Goal: Information Seeking & Learning: Learn about a topic

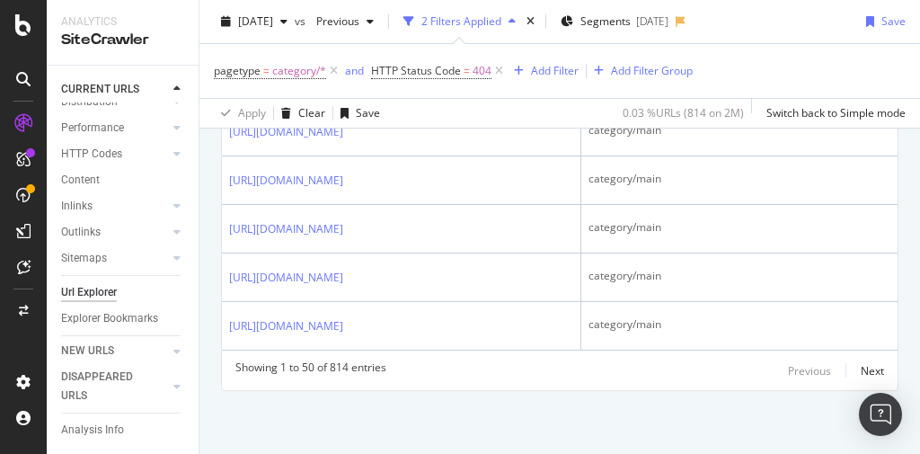
scroll to position [2875, 0]
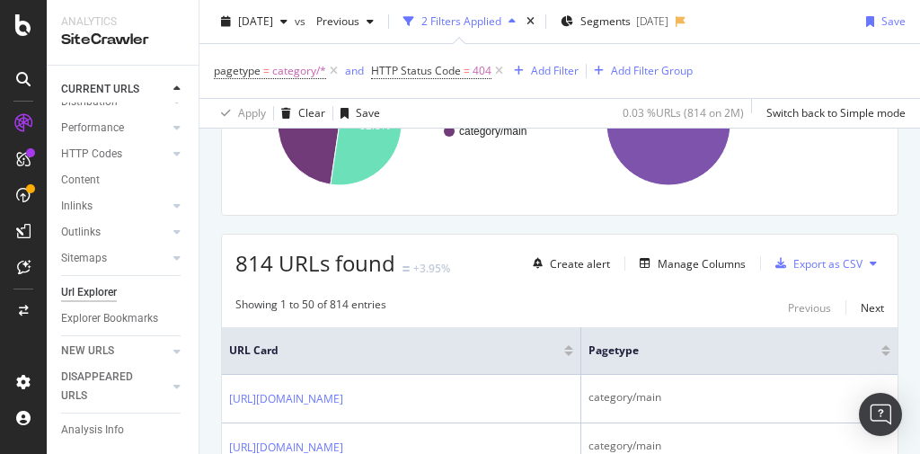
scroll to position [72, 0]
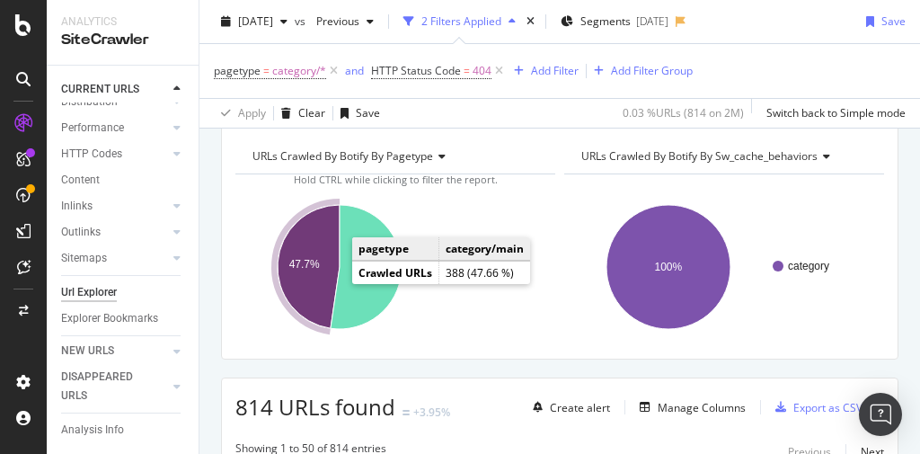
click at [326, 280] on icon "A chart." at bounding box center [309, 266] width 62 height 123
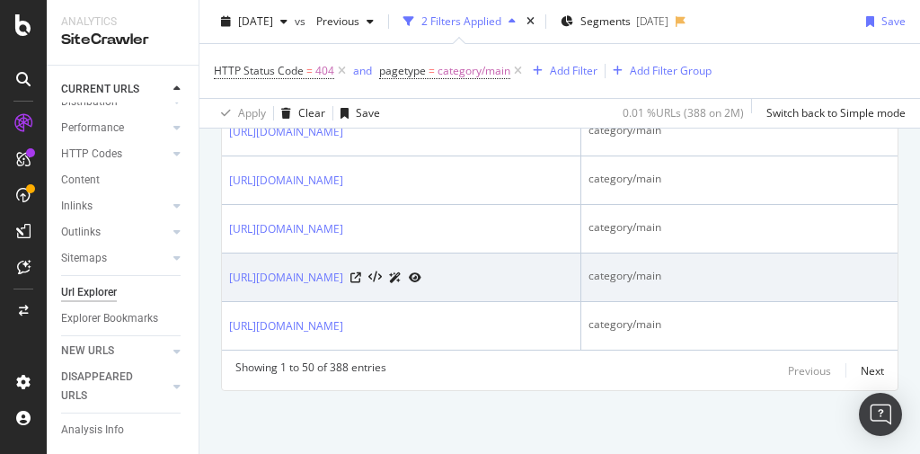
scroll to position [4104, 0]
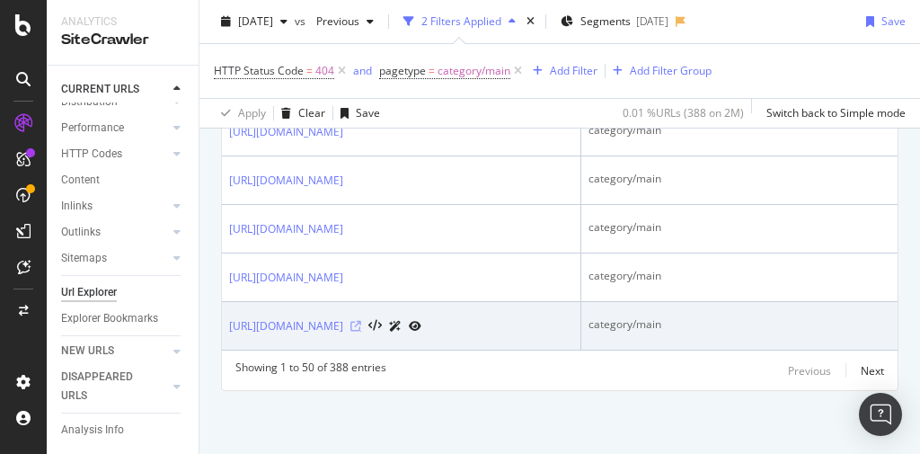
click at [361, 321] on icon at bounding box center [355, 326] width 11 height 11
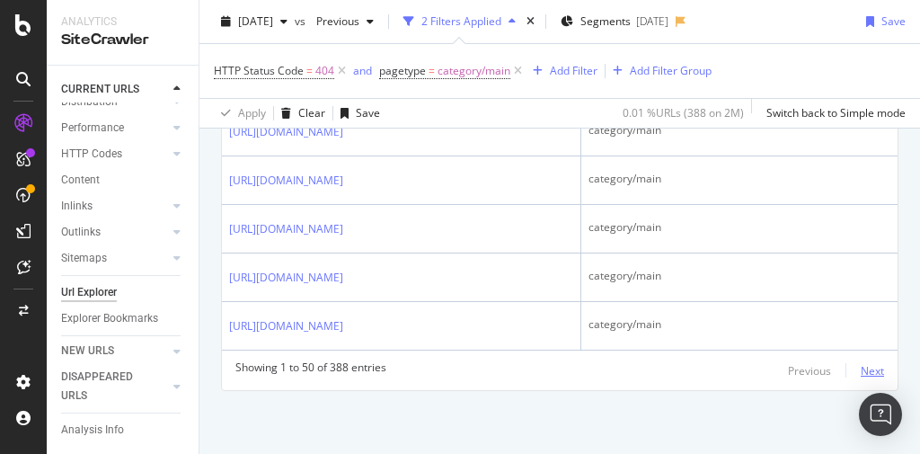
click at [861, 367] on div "Next" at bounding box center [872, 370] width 23 height 15
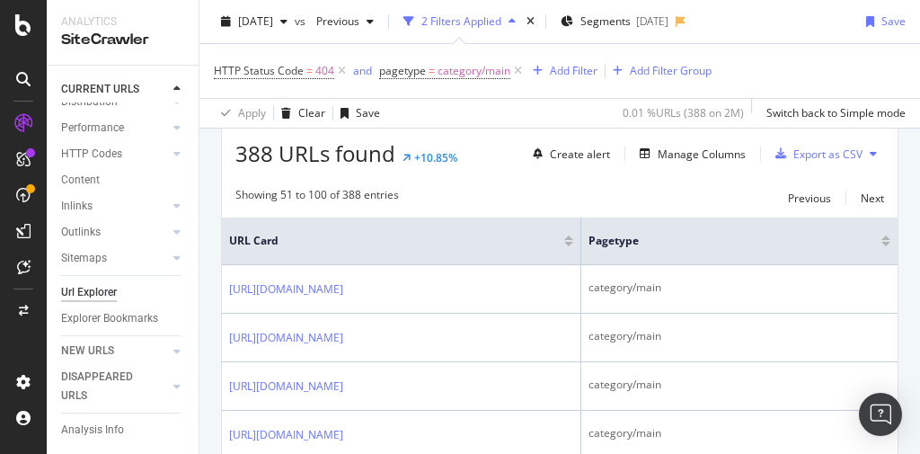
scroll to position [4086, 0]
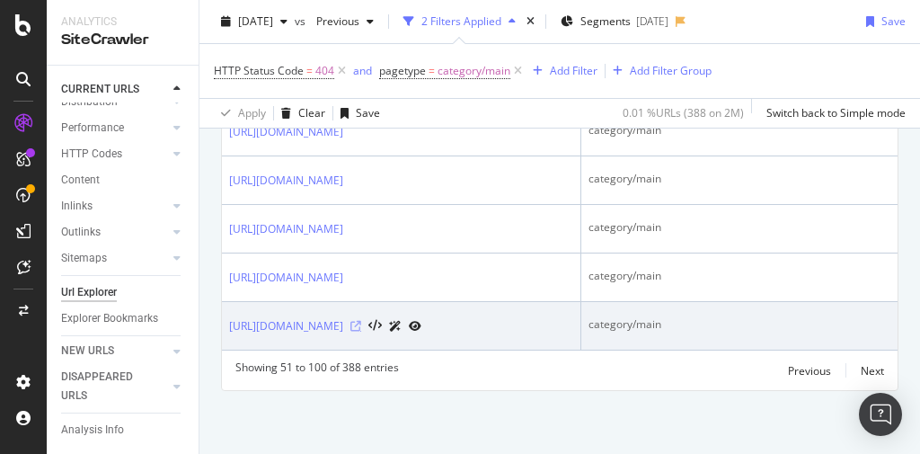
click at [361, 321] on icon at bounding box center [355, 326] width 11 height 11
click at [343, 317] on link "[URL][DOMAIN_NAME]" at bounding box center [286, 326] width 114 height 18
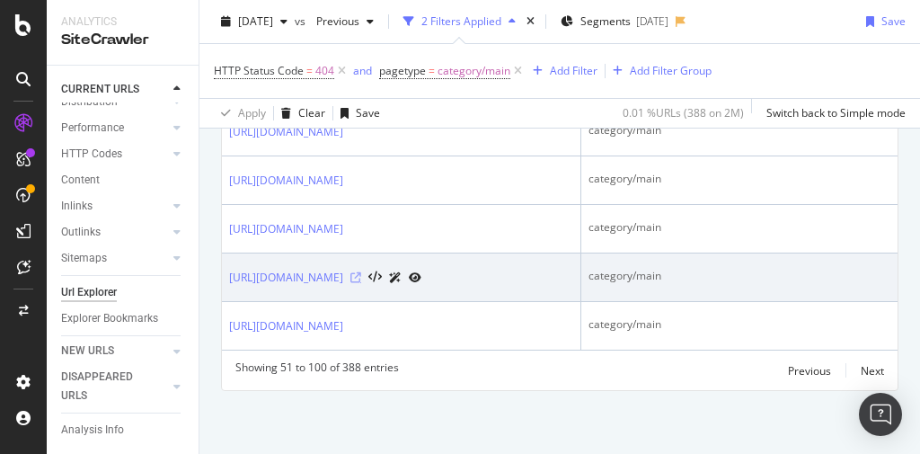
click at [361, 272] on icon at bounding box center [355, 277] width 11 height 11
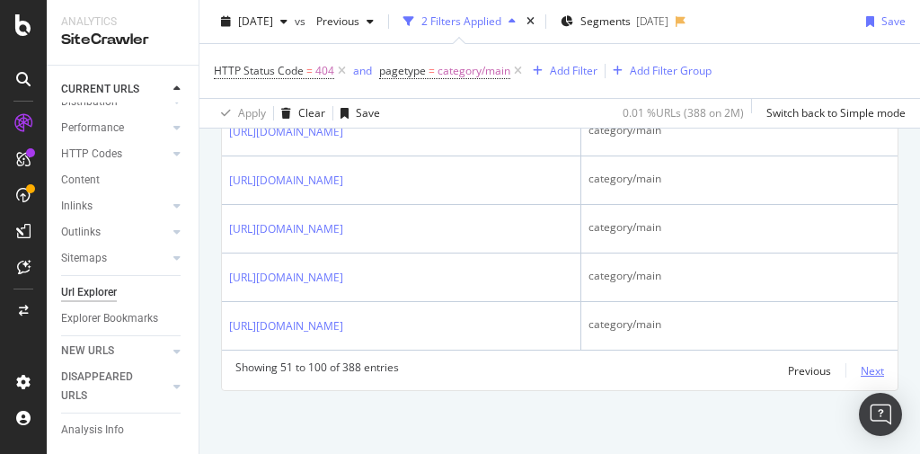
click at [861, 375] on div "Next" at bounding box center [872, 370] width 23 height 15
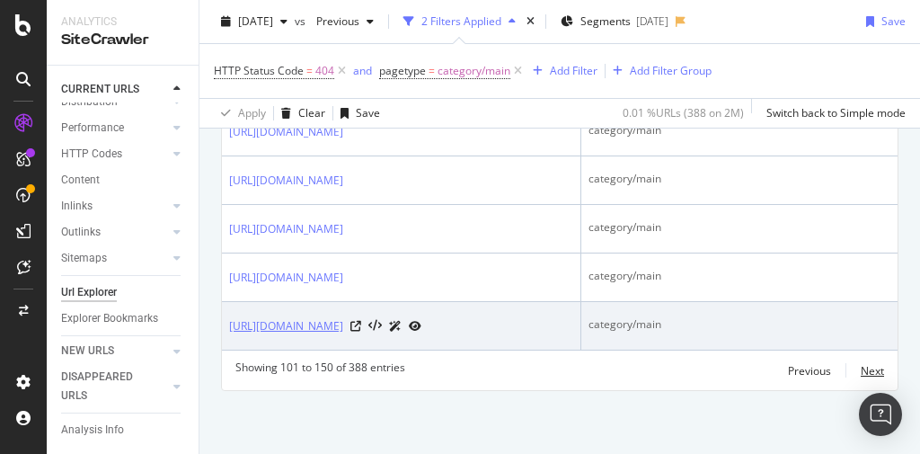
scroll to position [4122, 0]
click at [361, 331] on icon at bounding box center [355, 326] width 11 height 11
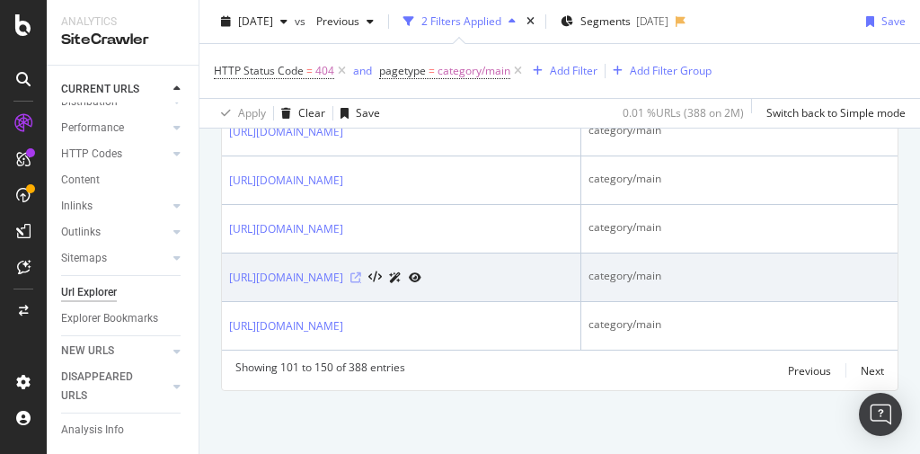
click at [361, 283] on icon at bounding box center [355, 277] width 11 height 11
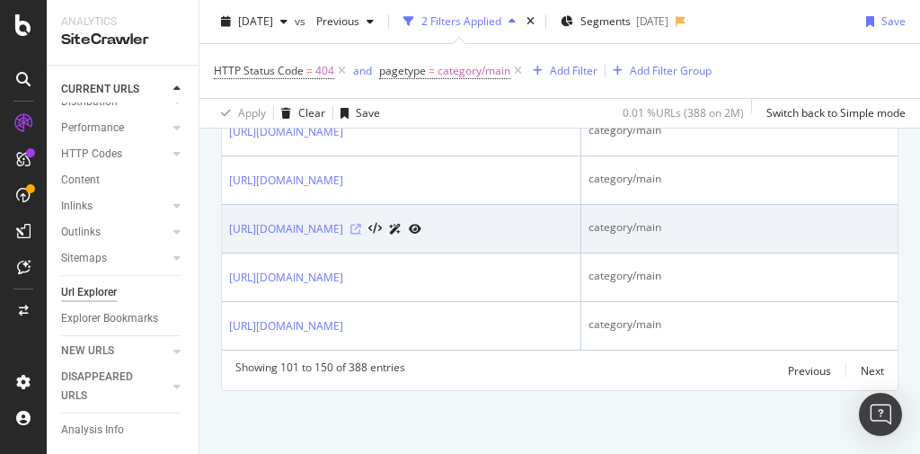
click at [361, 224] on icon at bounding box center [355, 229] width 11 height 11
click at [343, 229] on link "https://www.bestbuy.com/site/portable-audio-protection-plans/musical-instrument…" at bounding box center [286, 229] width 114 height 18
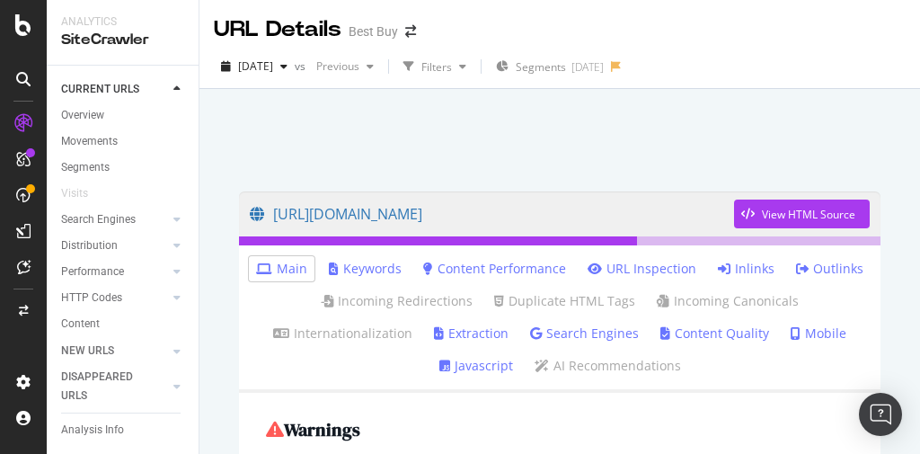
click at [749, 271] on link "Inlinks" at bounding box center [746, 269] width 57 height 18
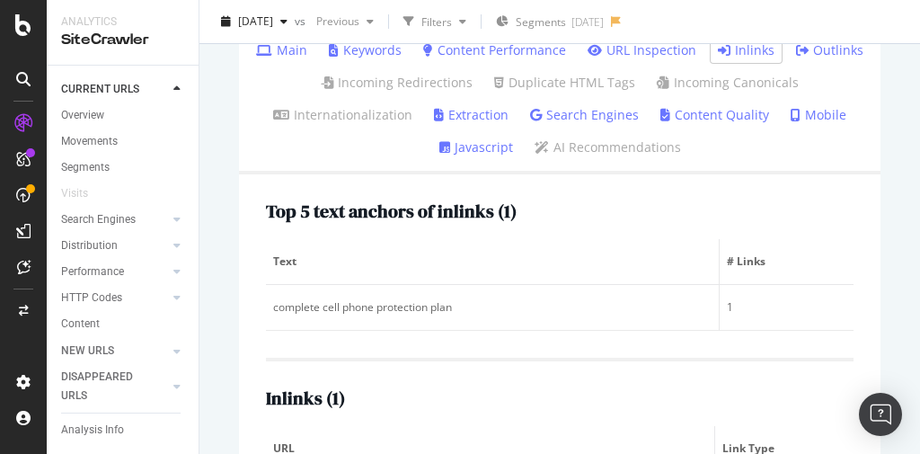
scroll to position [356, 0]
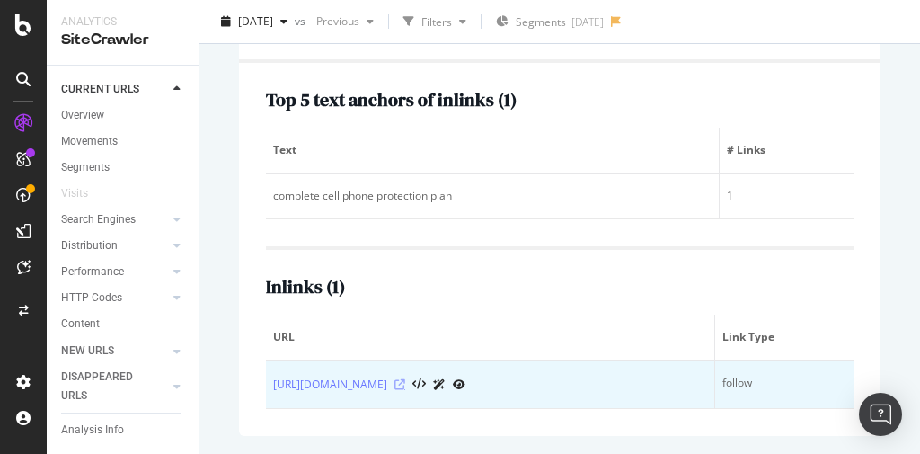
click at [405, 379] on icon at bounding box center [399, 384] width 11 height 11
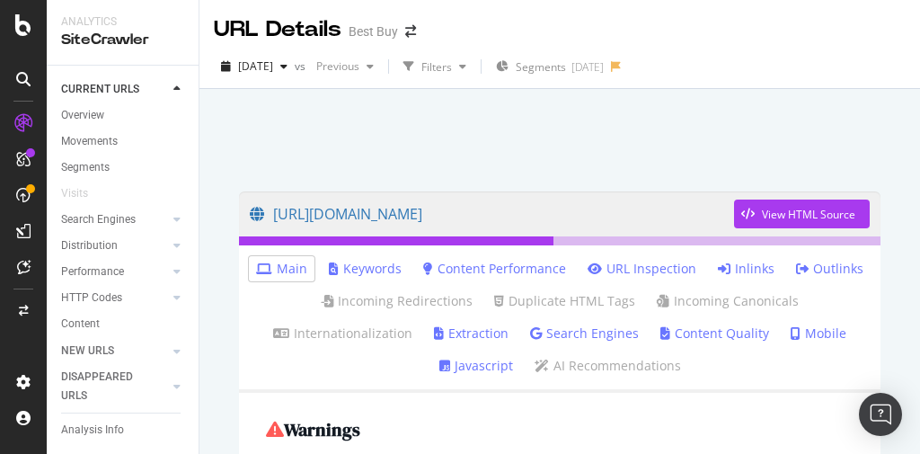
click at [735, 268] on link "Inlinks" at bounding box center [746, 269] width 57 height 18
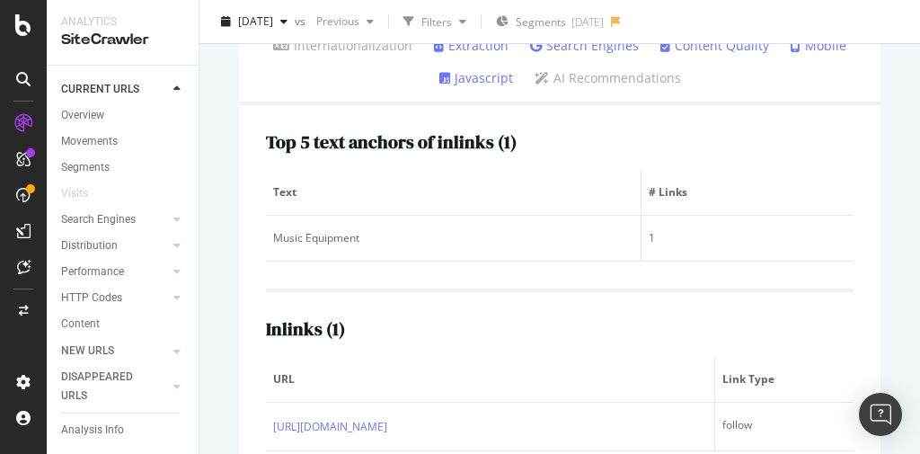
scroll to position [356, 0]
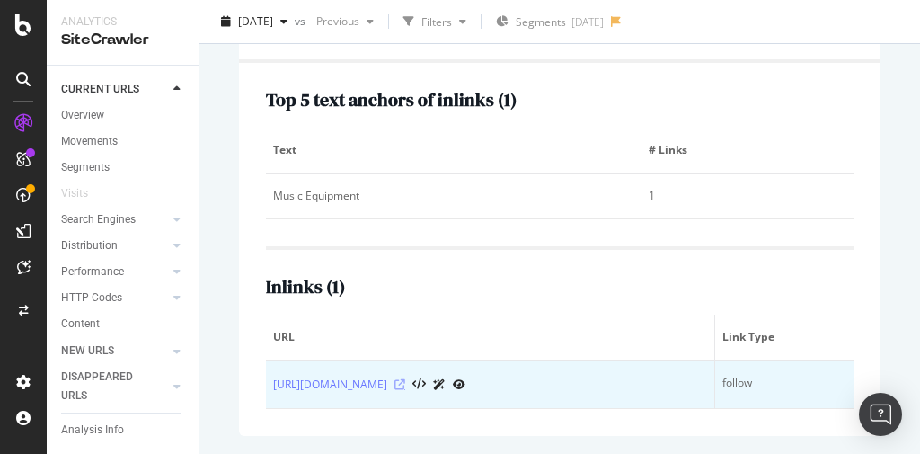
click at [405, 379] on icon at bounding box center [399, 384] width 11 height 11
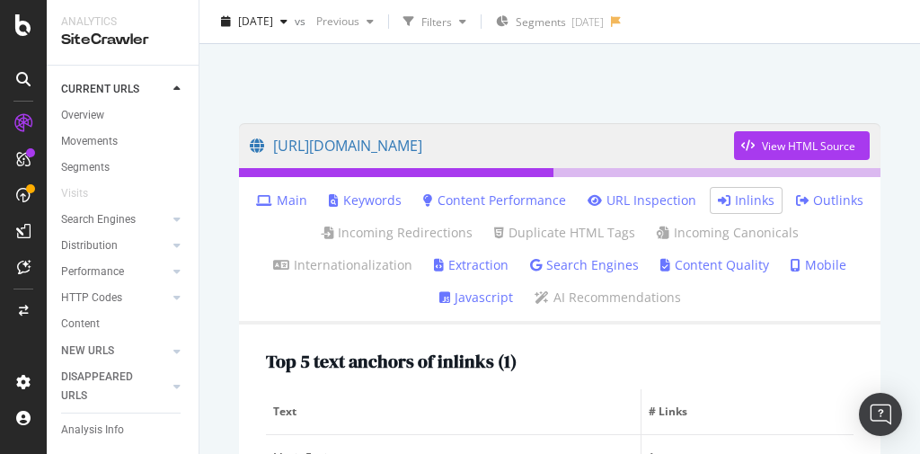
scroll to position [0, 0]
